Goal: Task Accomplishment & Management: Manage account settings

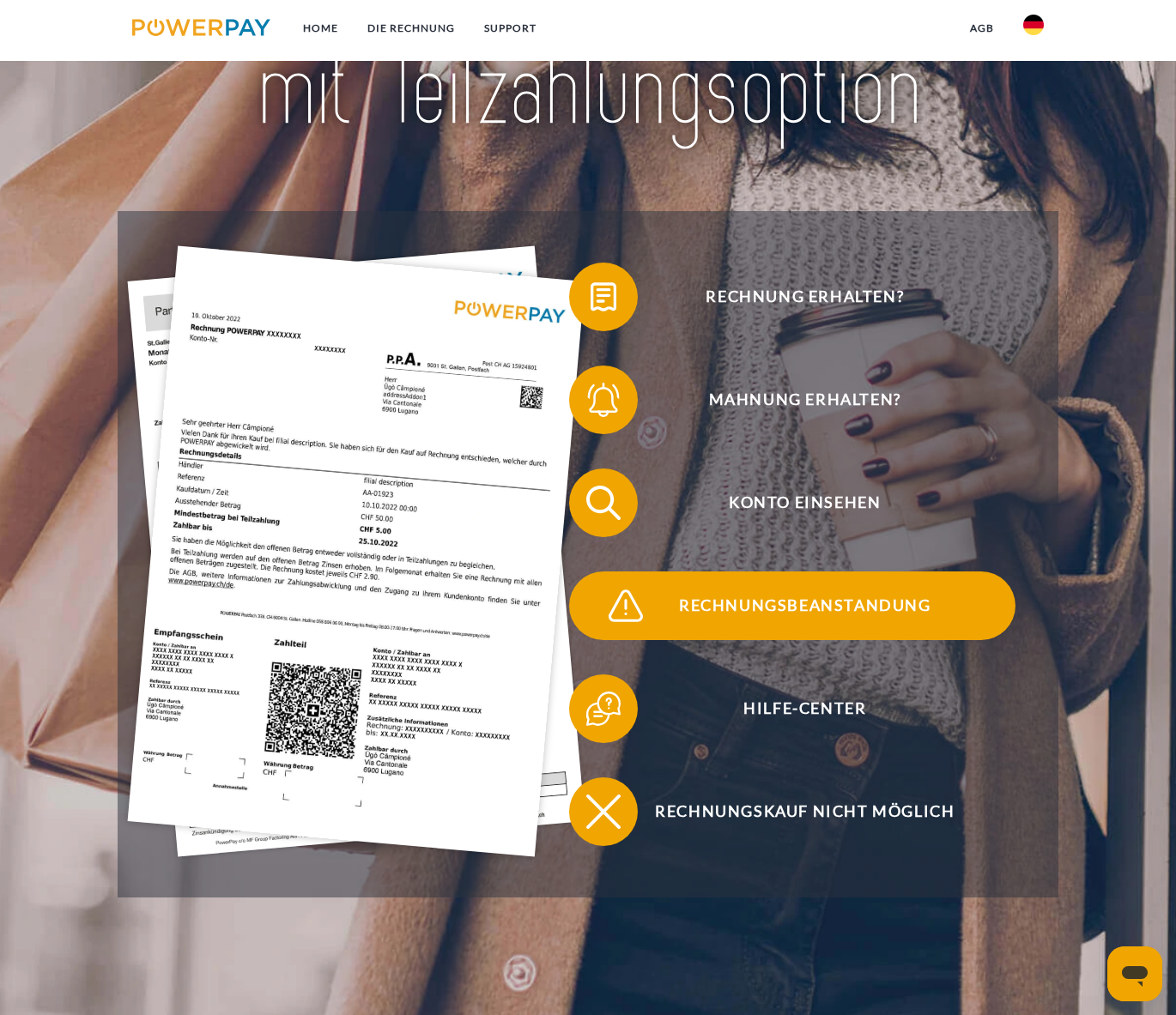
scroll to position [166, 0]
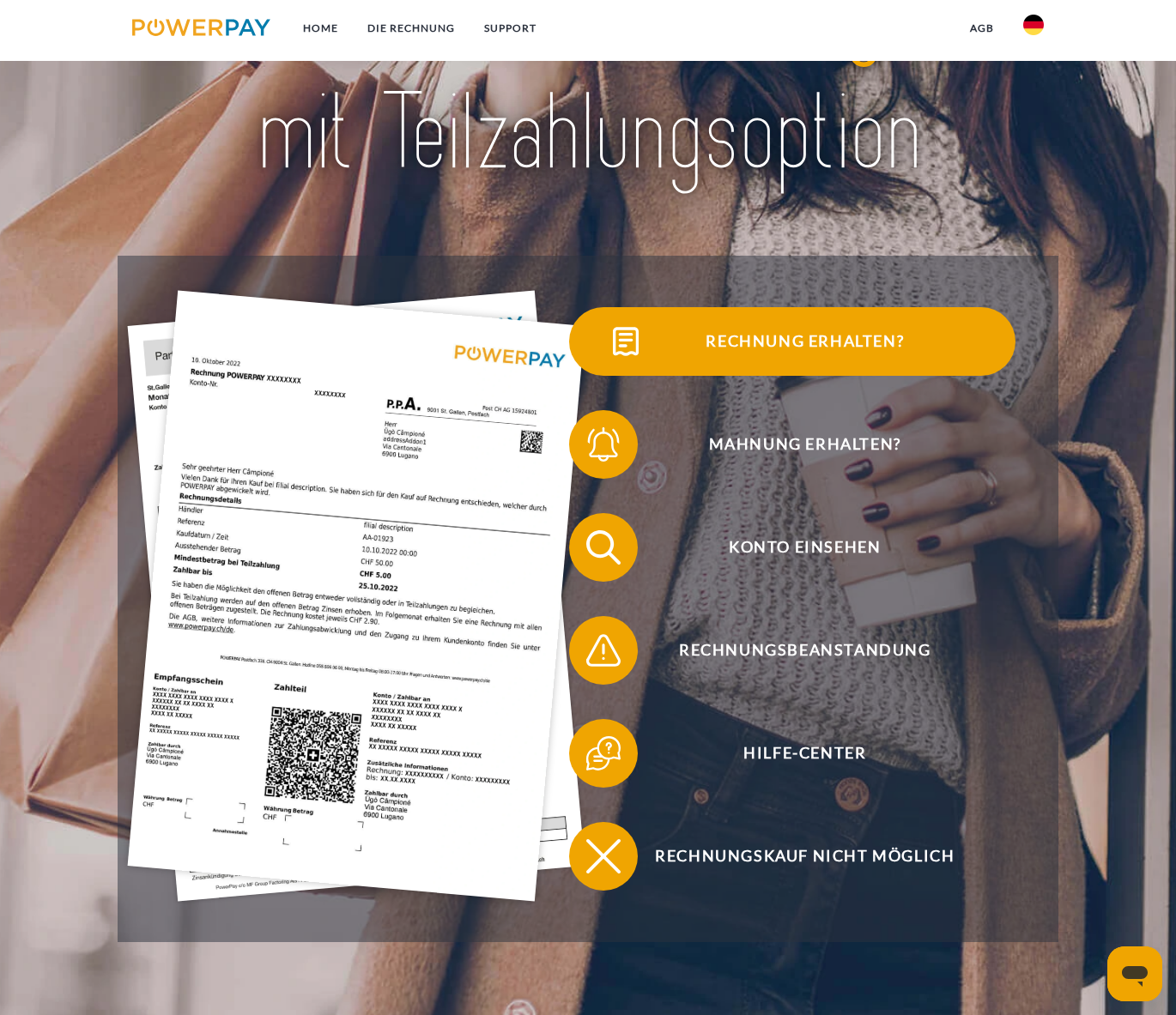
click at [636, 338] on img at bounding box center [625, 341] width 43 height 43
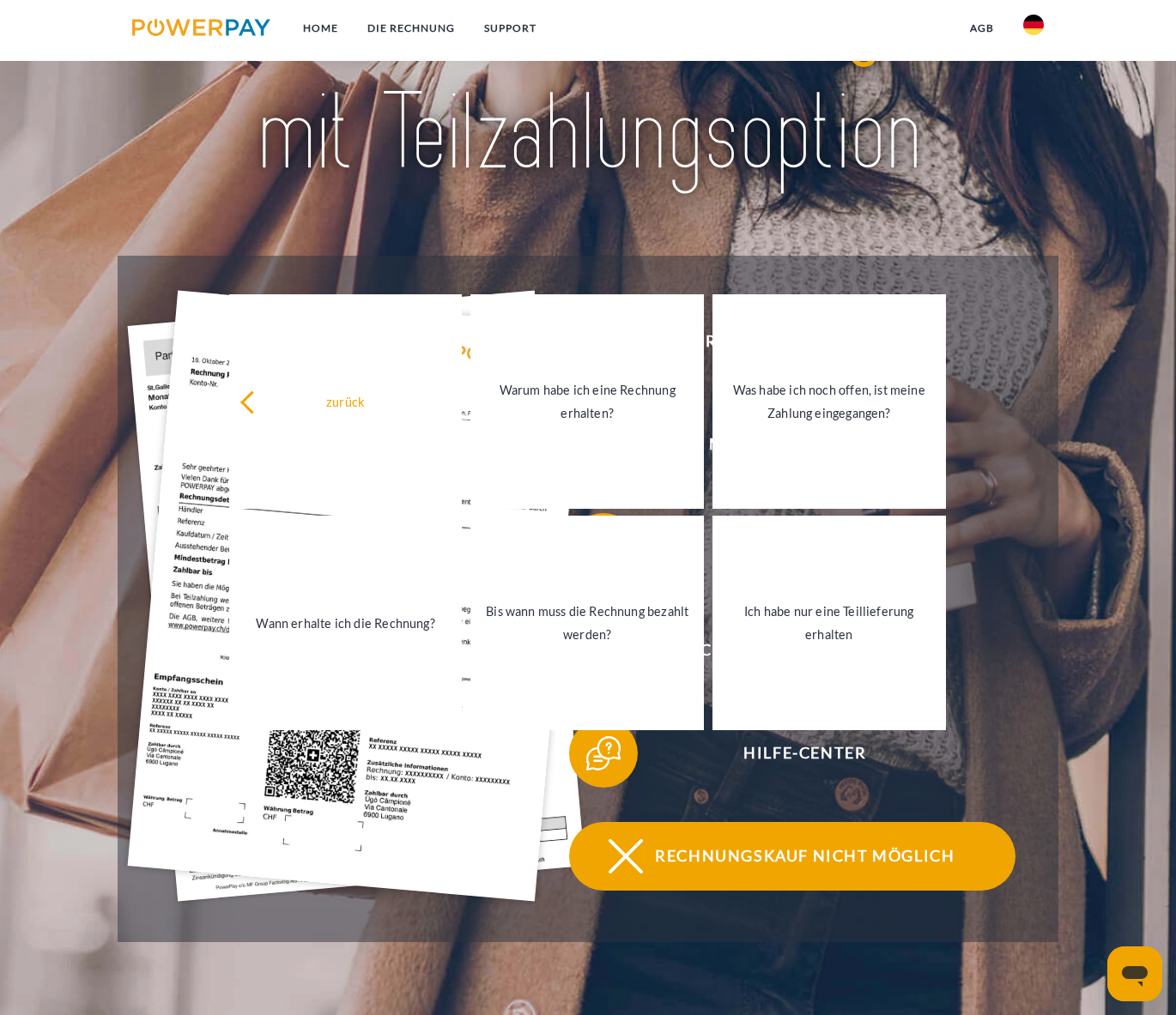
click at [628, 853] on img at bounding box center [625, 856] width 43 height 43
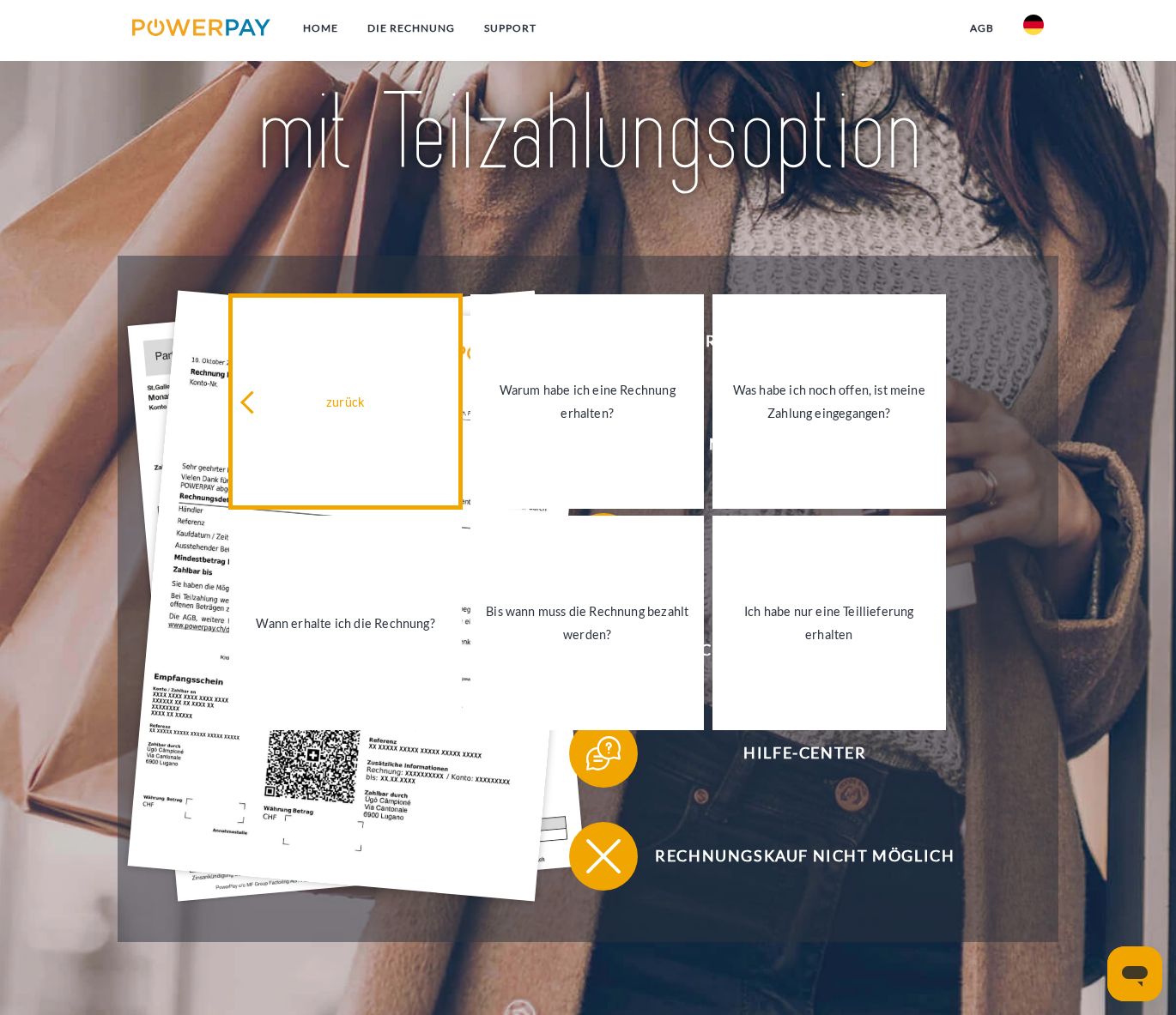
click at [251, 396] on icon at bounding box center [252, 403] width 24 height 24
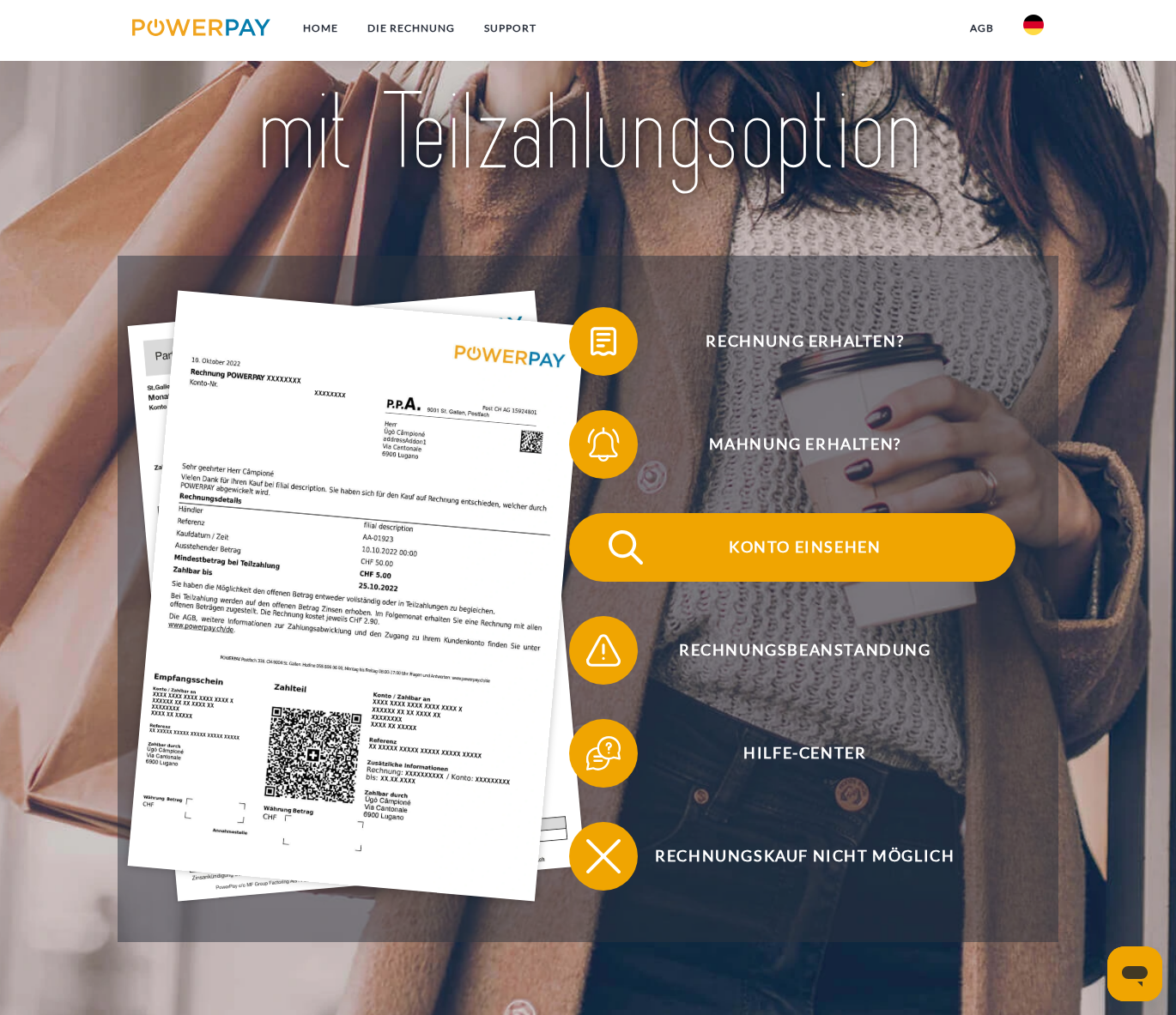
click at [743, 544] on span "Konto einsehen" at bounding box center [804, 547] width 421 height 69
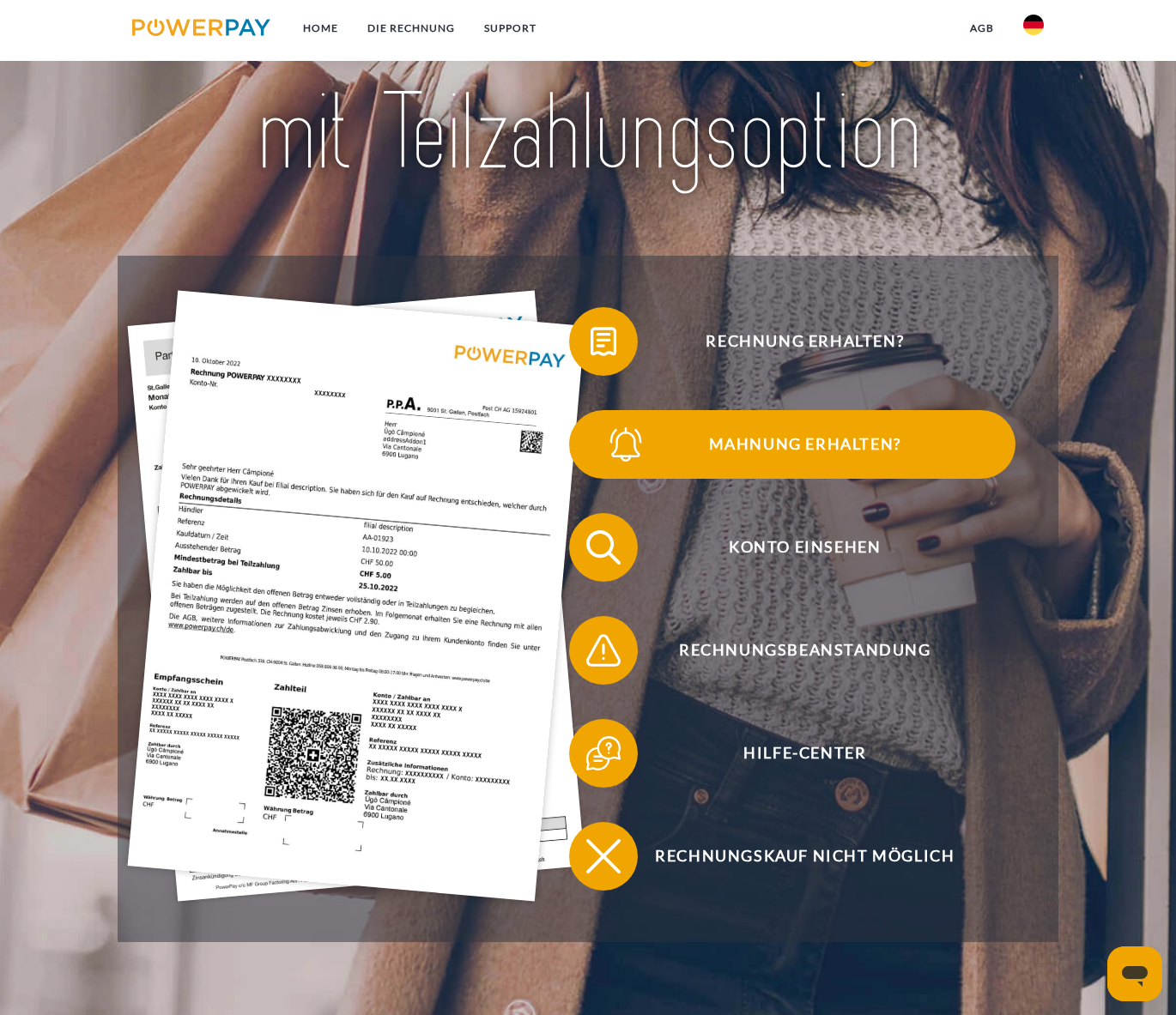
click at [622, 442] on img at bounding box center [625, 444] width 43 height 43
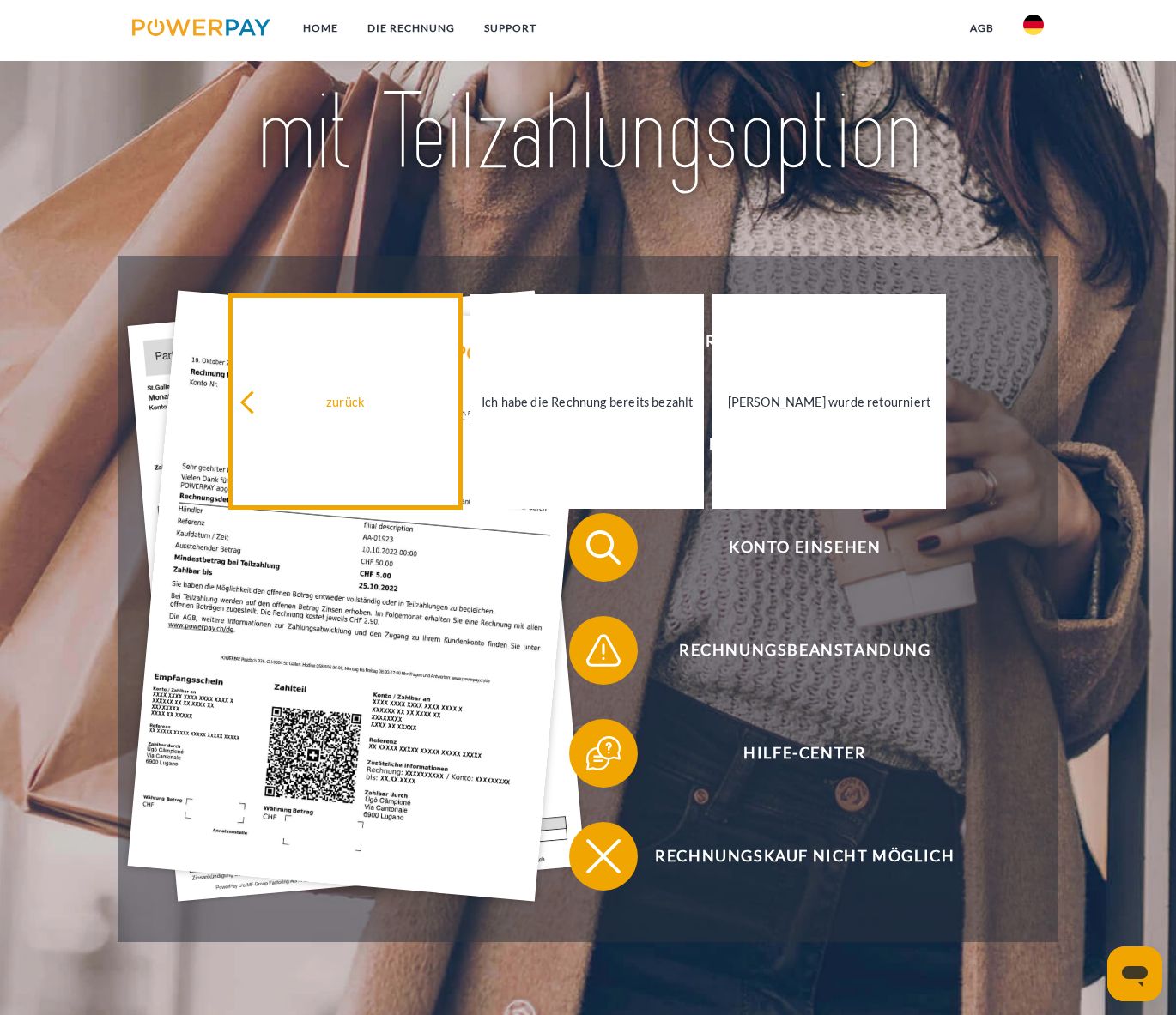
click at [258, 400] on icon at bounding box center [252, 403] width 24 height 24
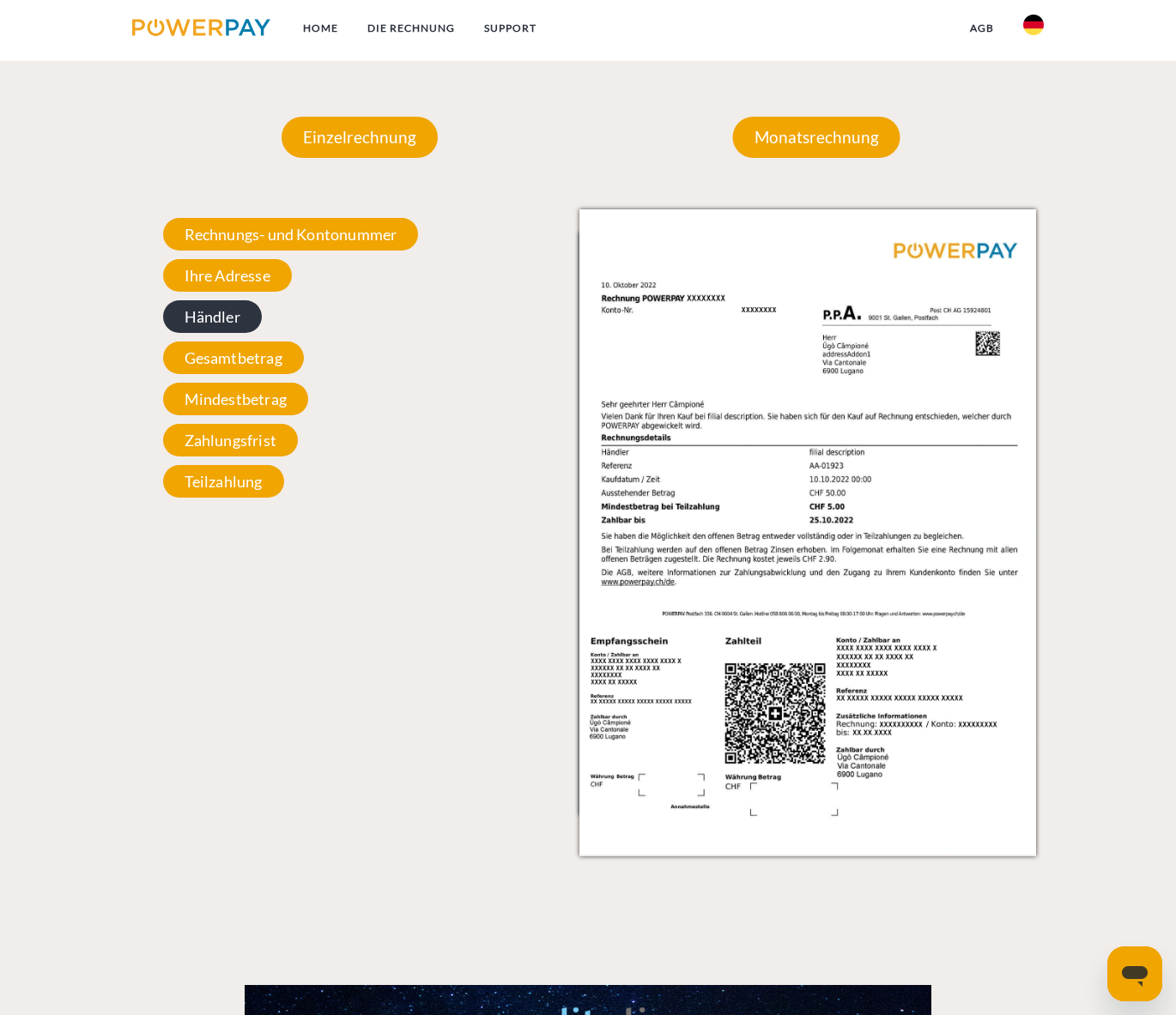
scroll to position [1576, 0]
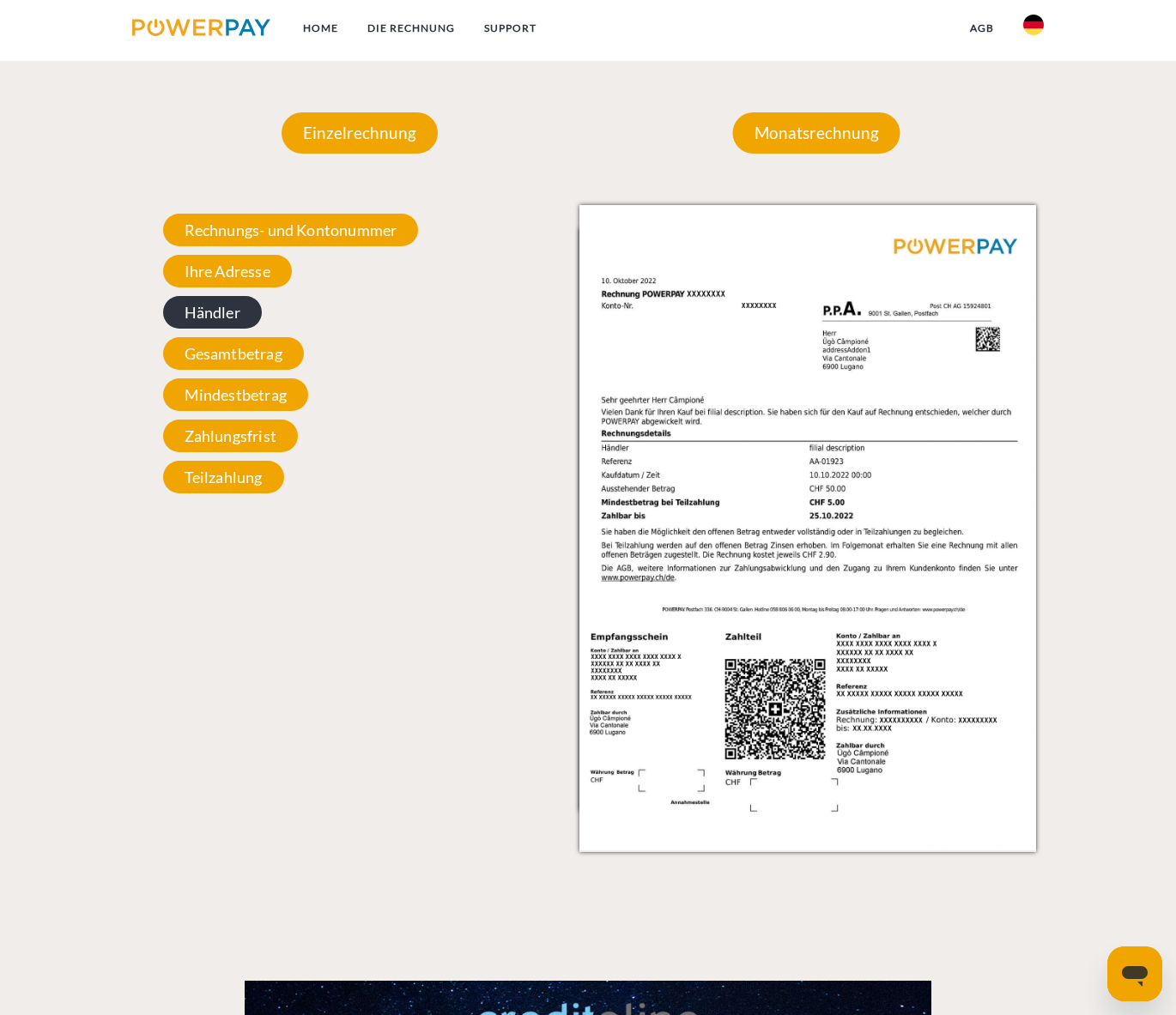
click at [213, 310] on span "Händler" at bounding box center [212, 312] width 99 height 33
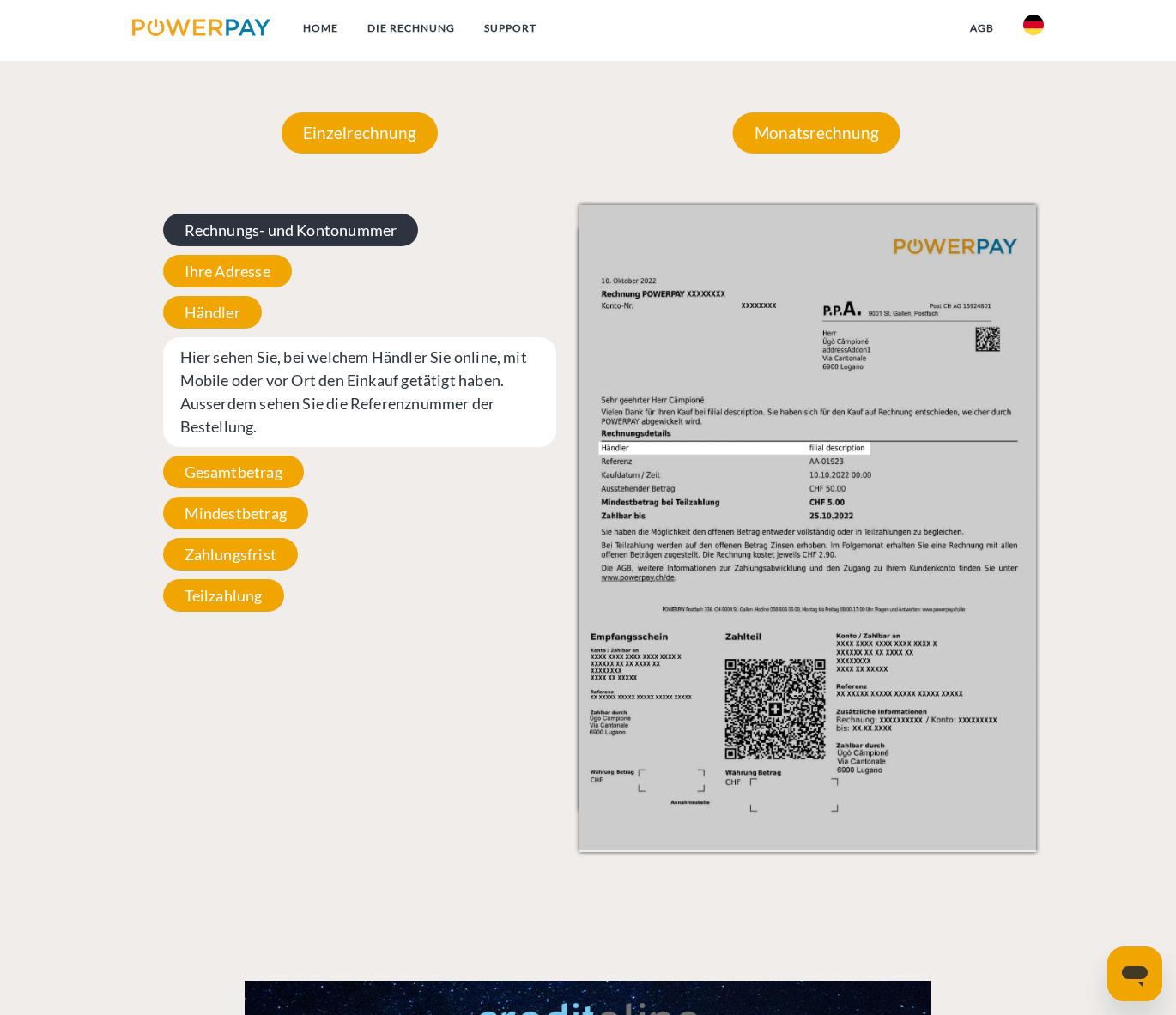
click at [217, 225] on span "Rechnungs- und Kontonummer" at bounding box center [290, 230] width 256 height 33
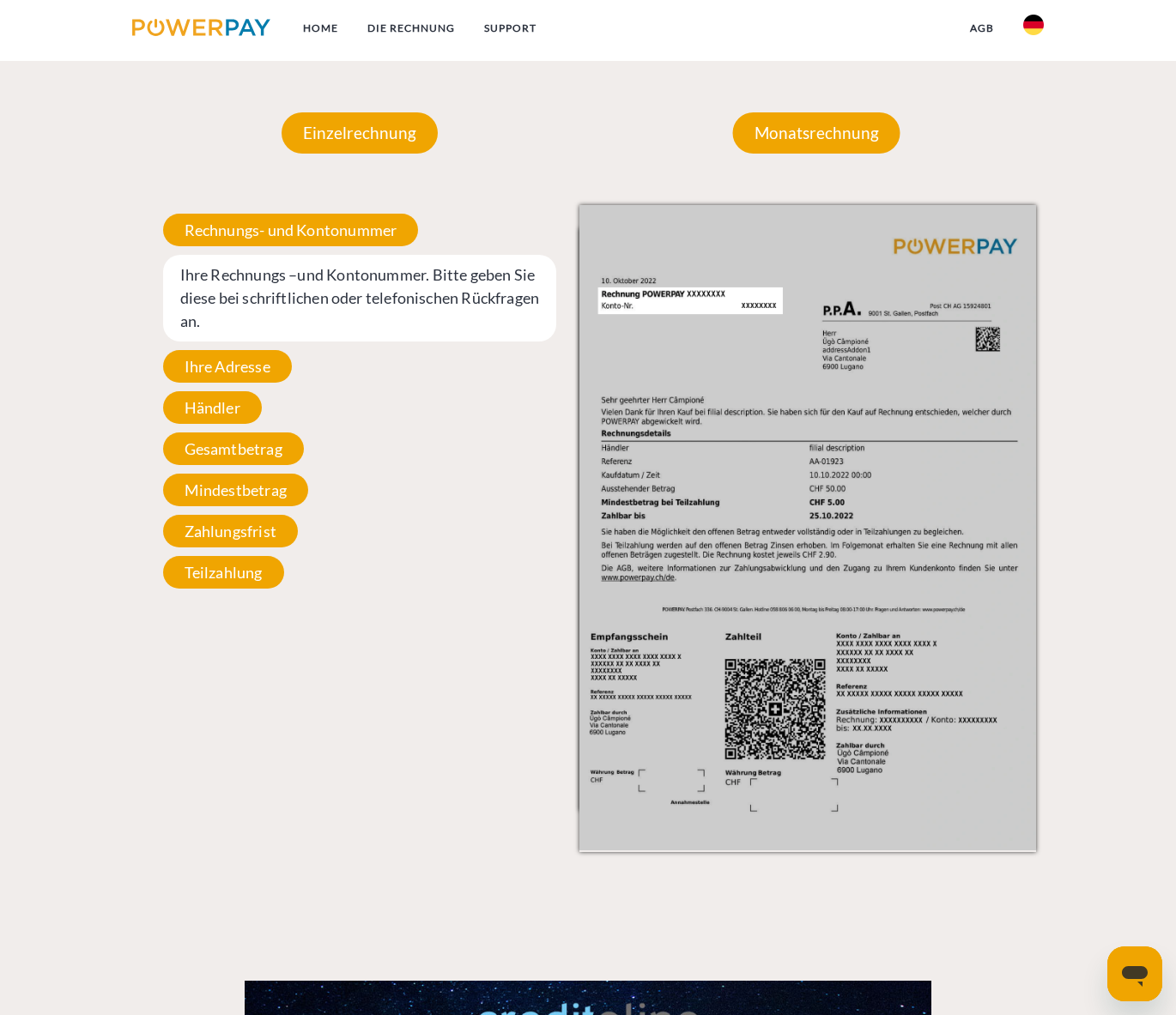
click at [626, 293] on img at bounding box center [807, 527] width 457 height 645
click at [677, 296] on img at bounding box center [807, 527] width 457 height 645
click at [208, 403] on span "Händler" at bounding box center [212, 408] width 99 height 33
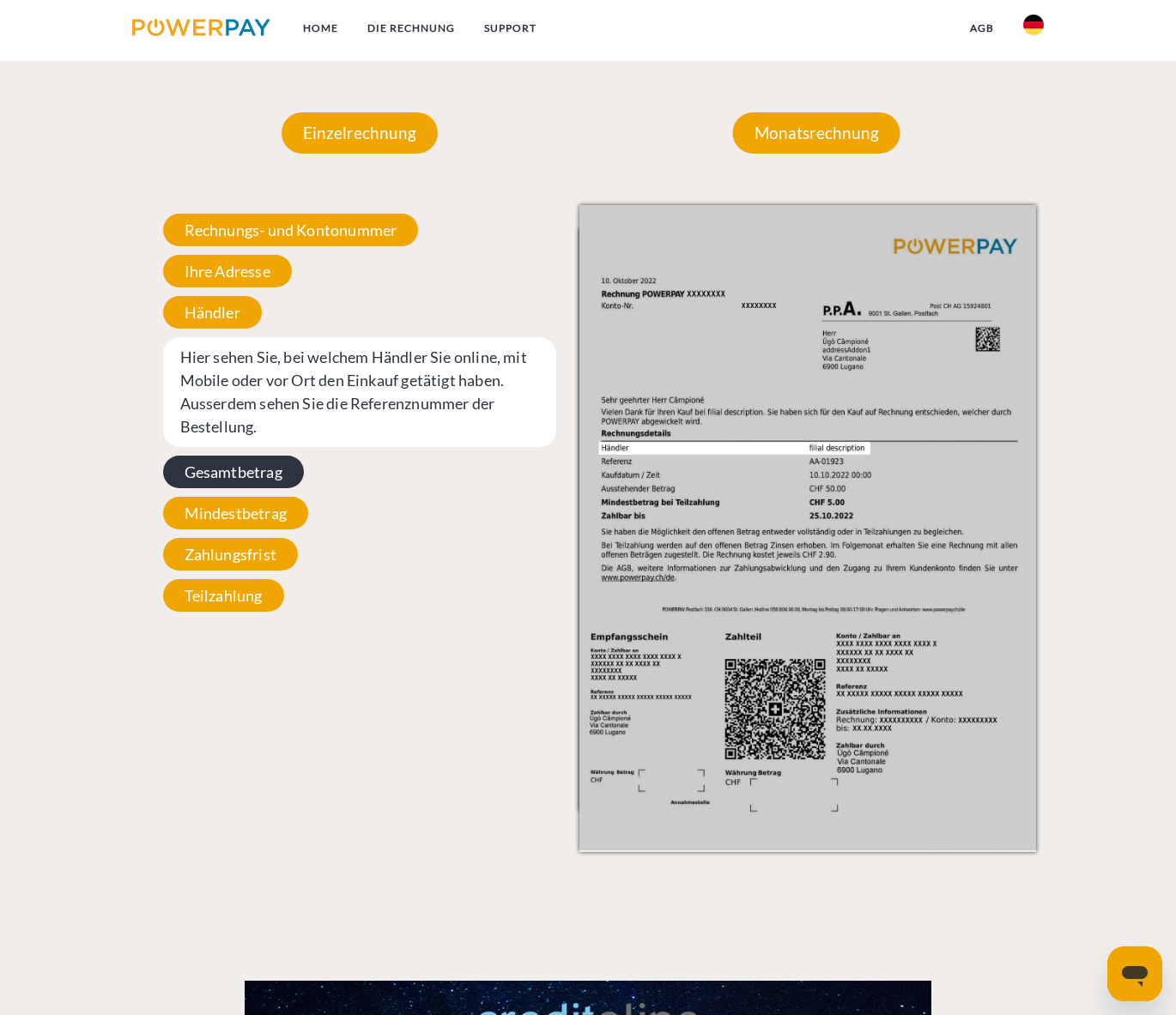
click at [194, 465] on span "Gesamtbetrag" at bounding box center [233, 472] width 141 height 33
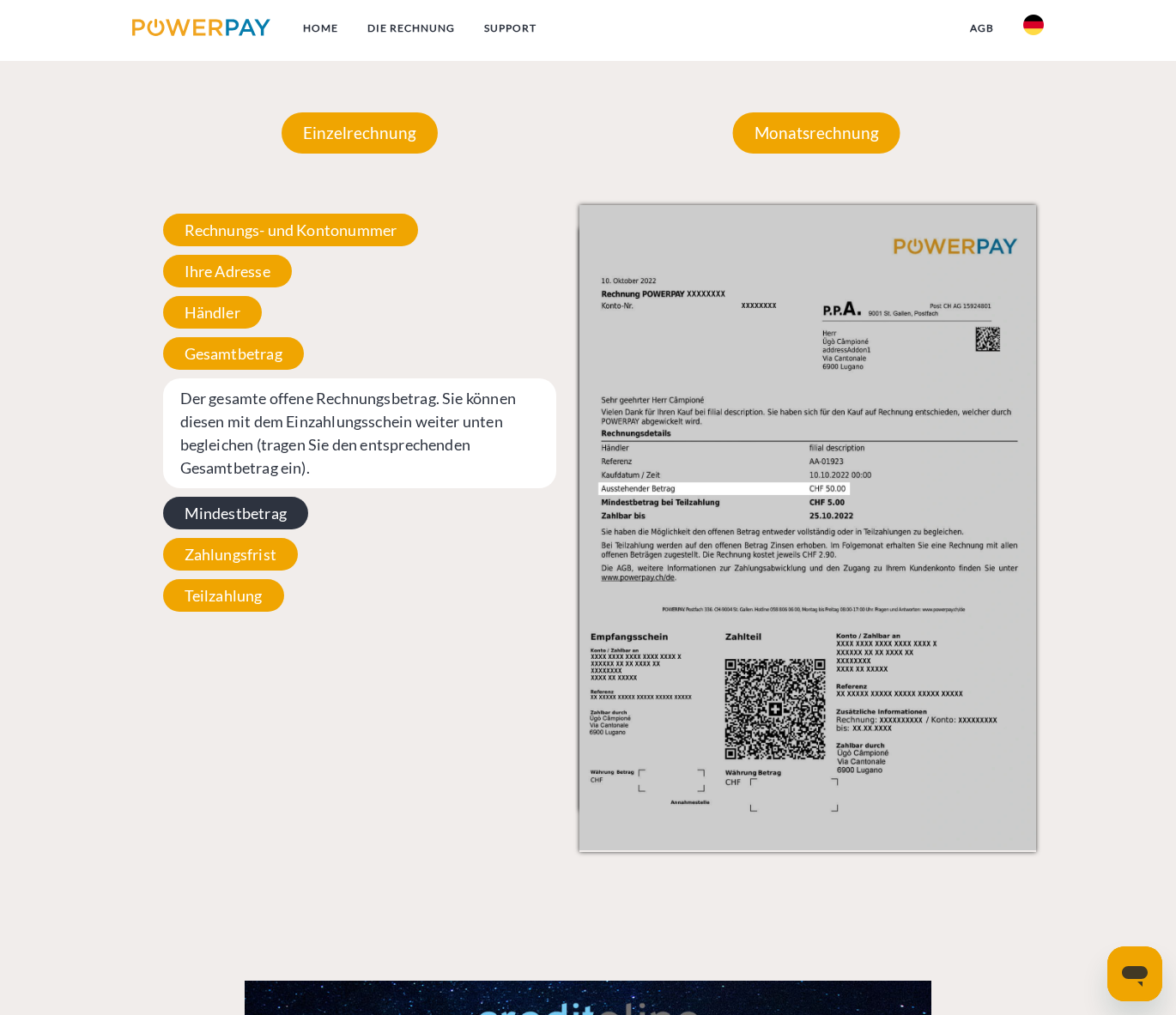
click at [230, 511] on span "Mindestbetrag" at bounding box center [235, 513] width 145 height 33
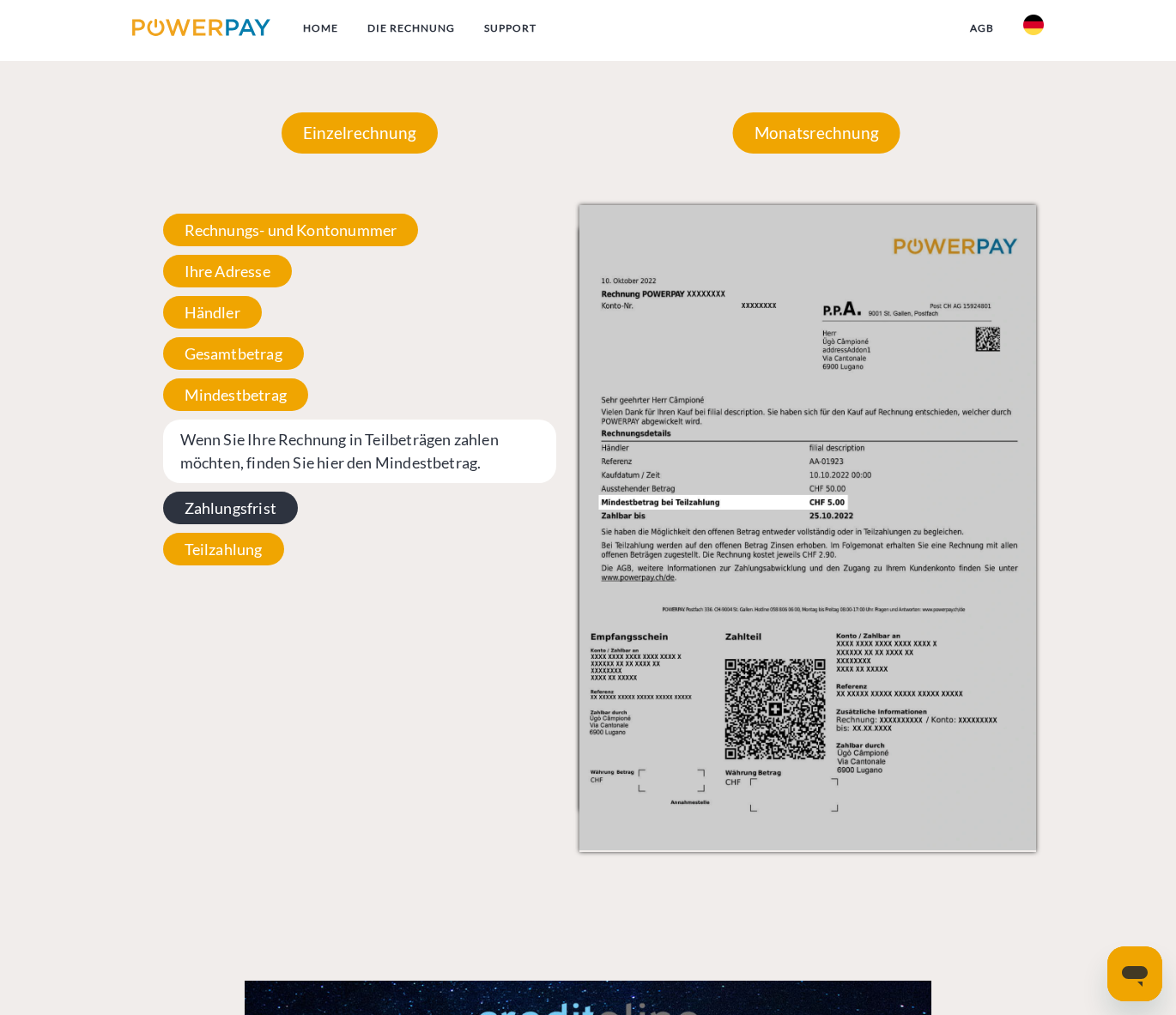
click at [232, 509] on span "Zahlungsfrist" at bounding box center [230, 508] width 135 height 33
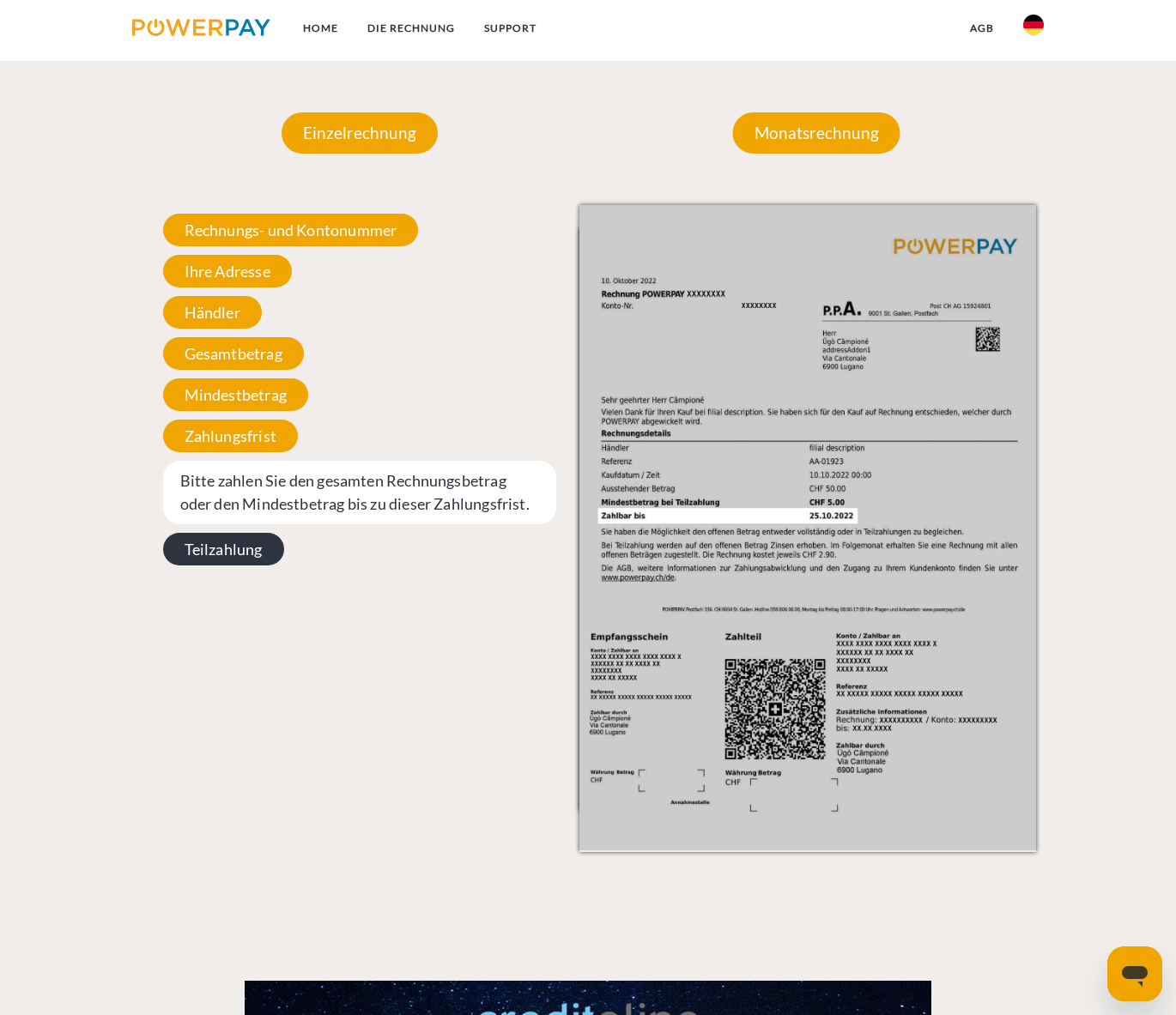
click at [221, 548] on span "Teilzahlung" at bounding box center [223, 549] width 121 height 33
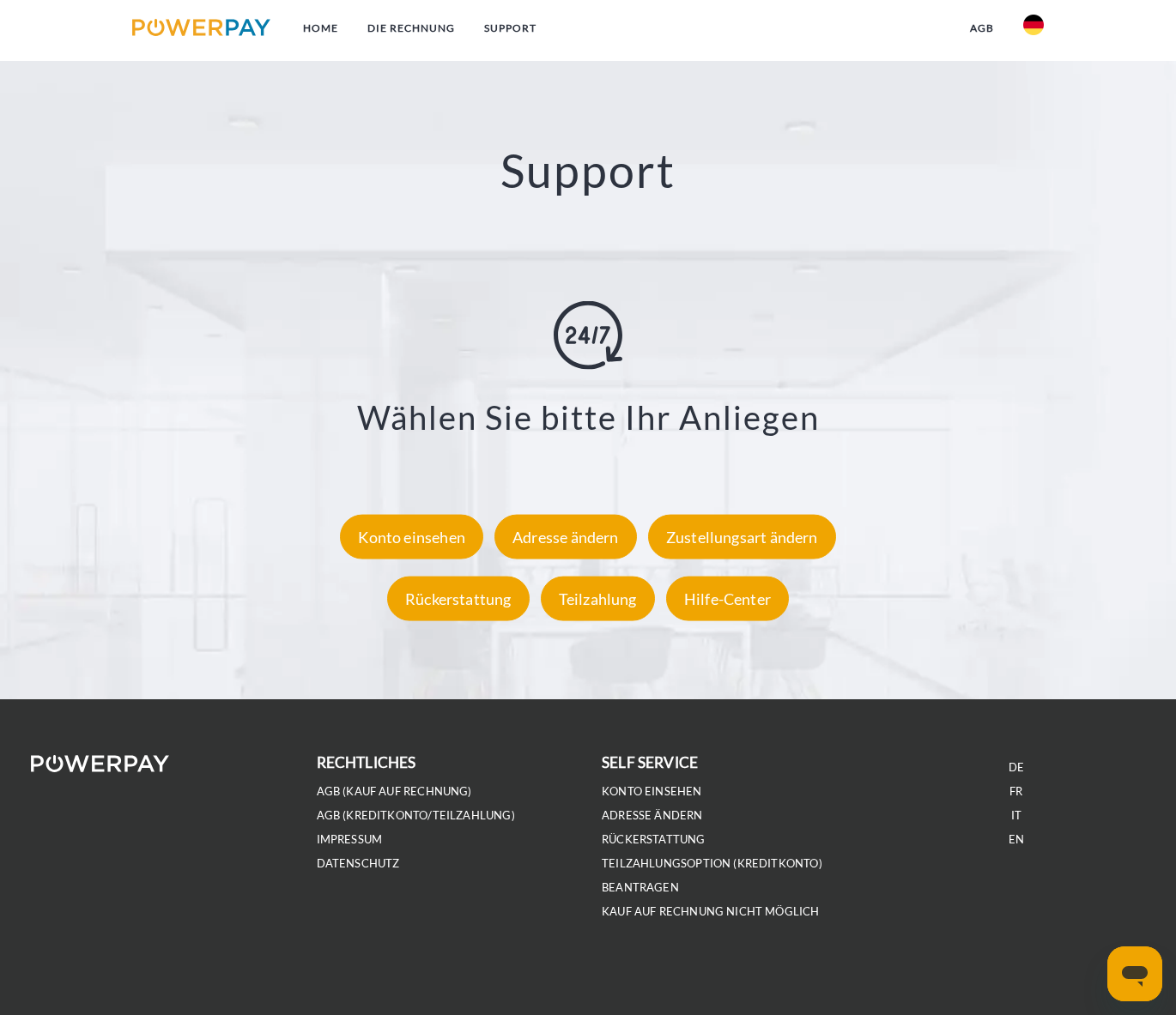
scroll to position [2841, 0]
